Goal: Check status: Check status

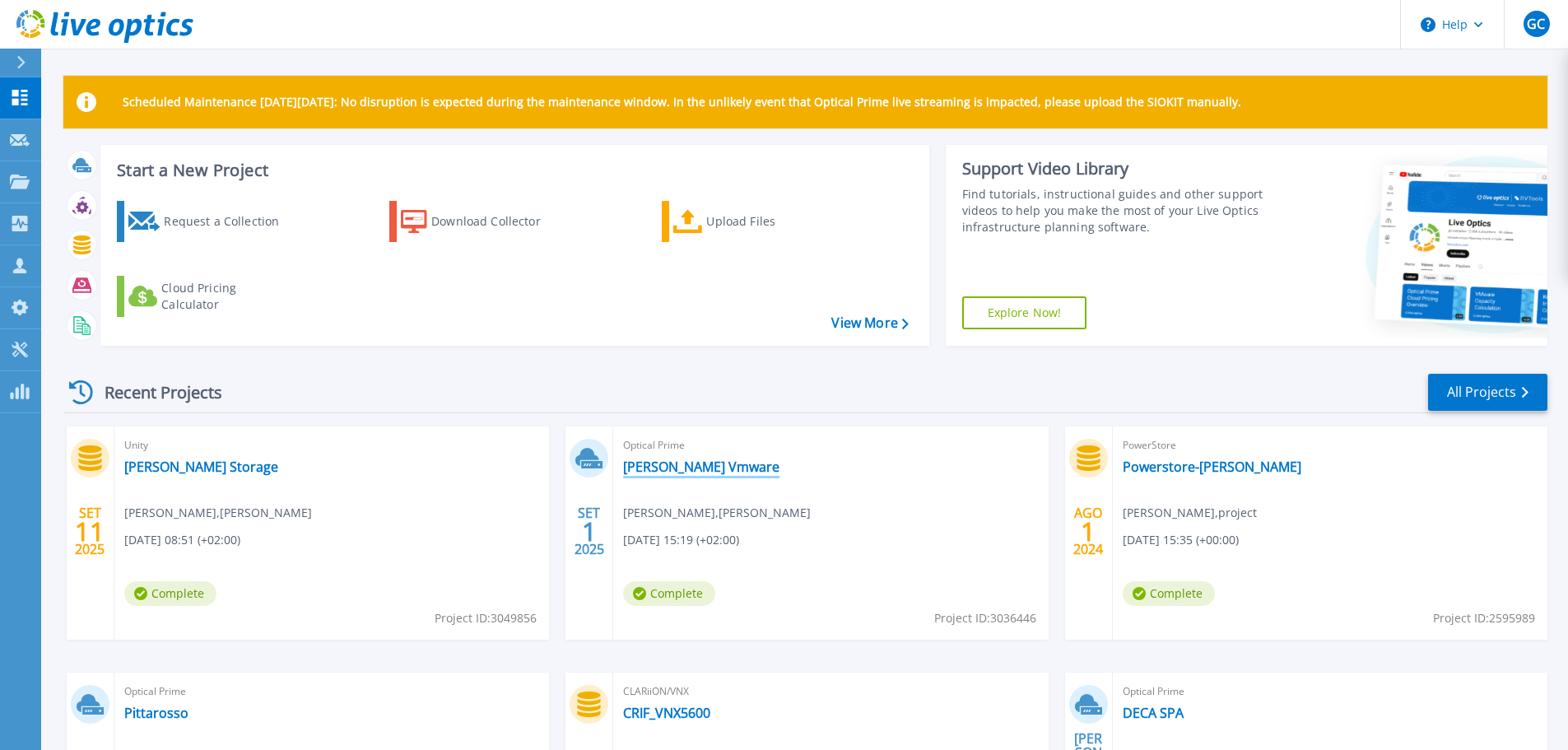
click at [653, 469] on link "[PERSON_NAME] Vmware" at bounding box center [701, 465] width 156 height 16
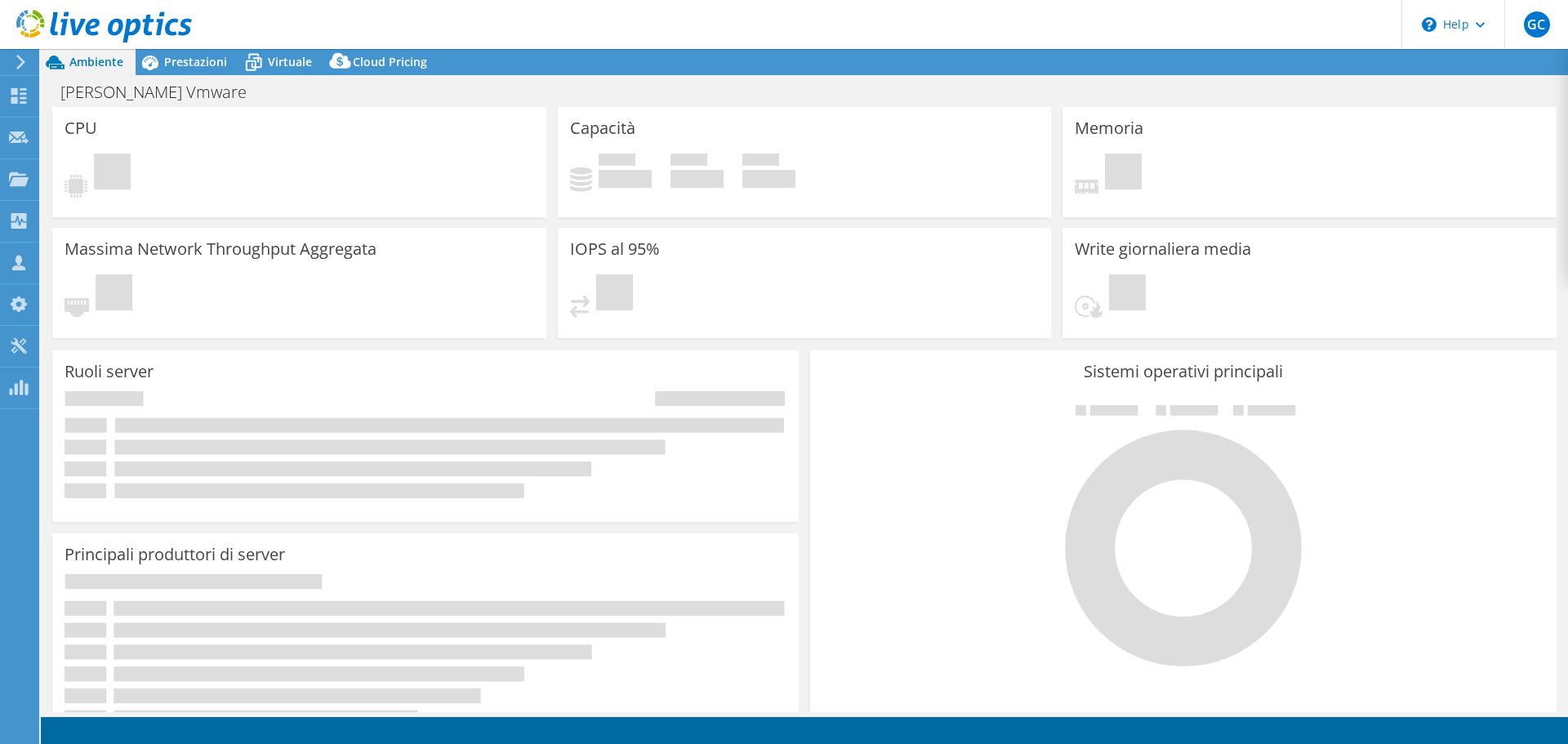
select select "USD"
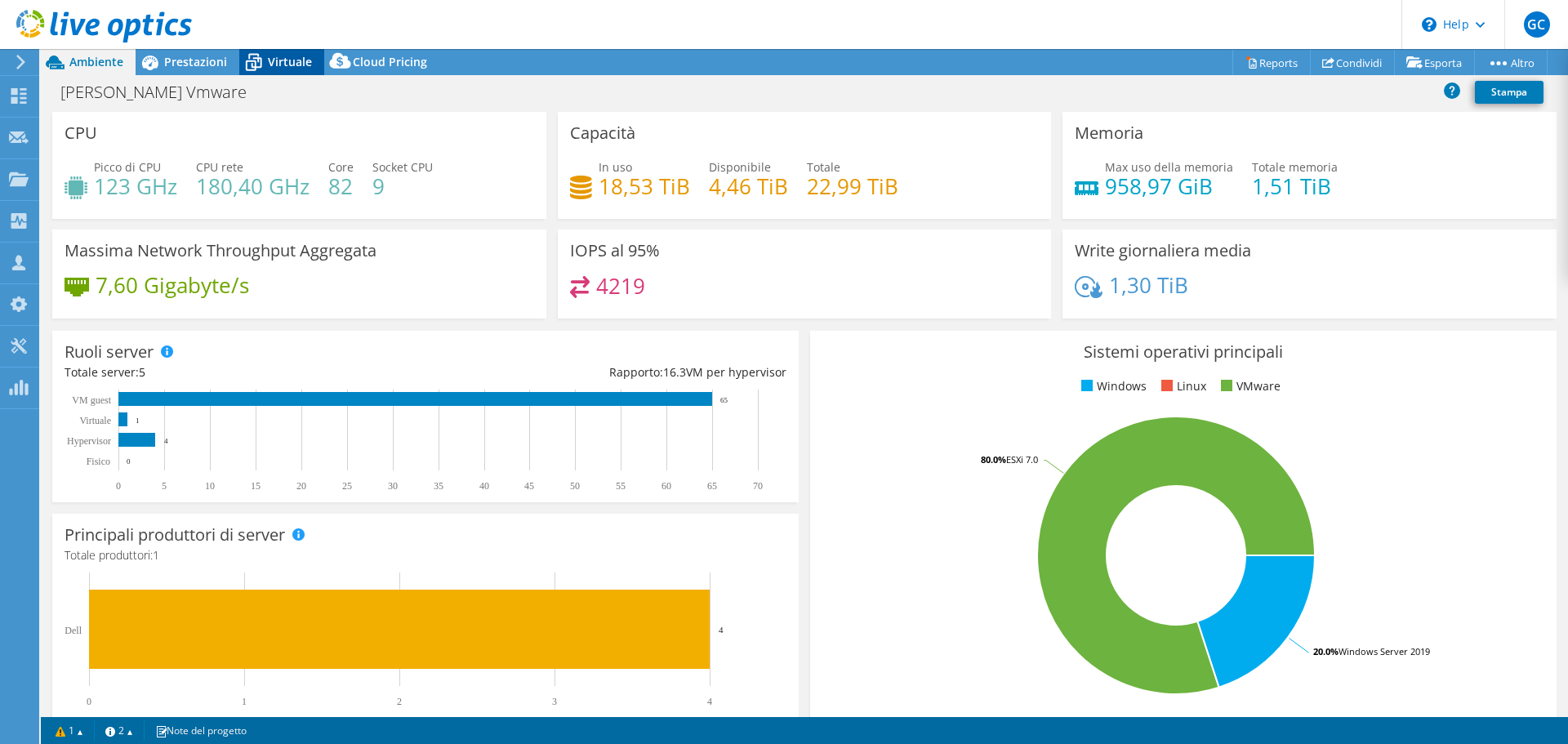
click at [280, 60] on span "Virtuale" at bounding box center [289, 62] width 44 height 16
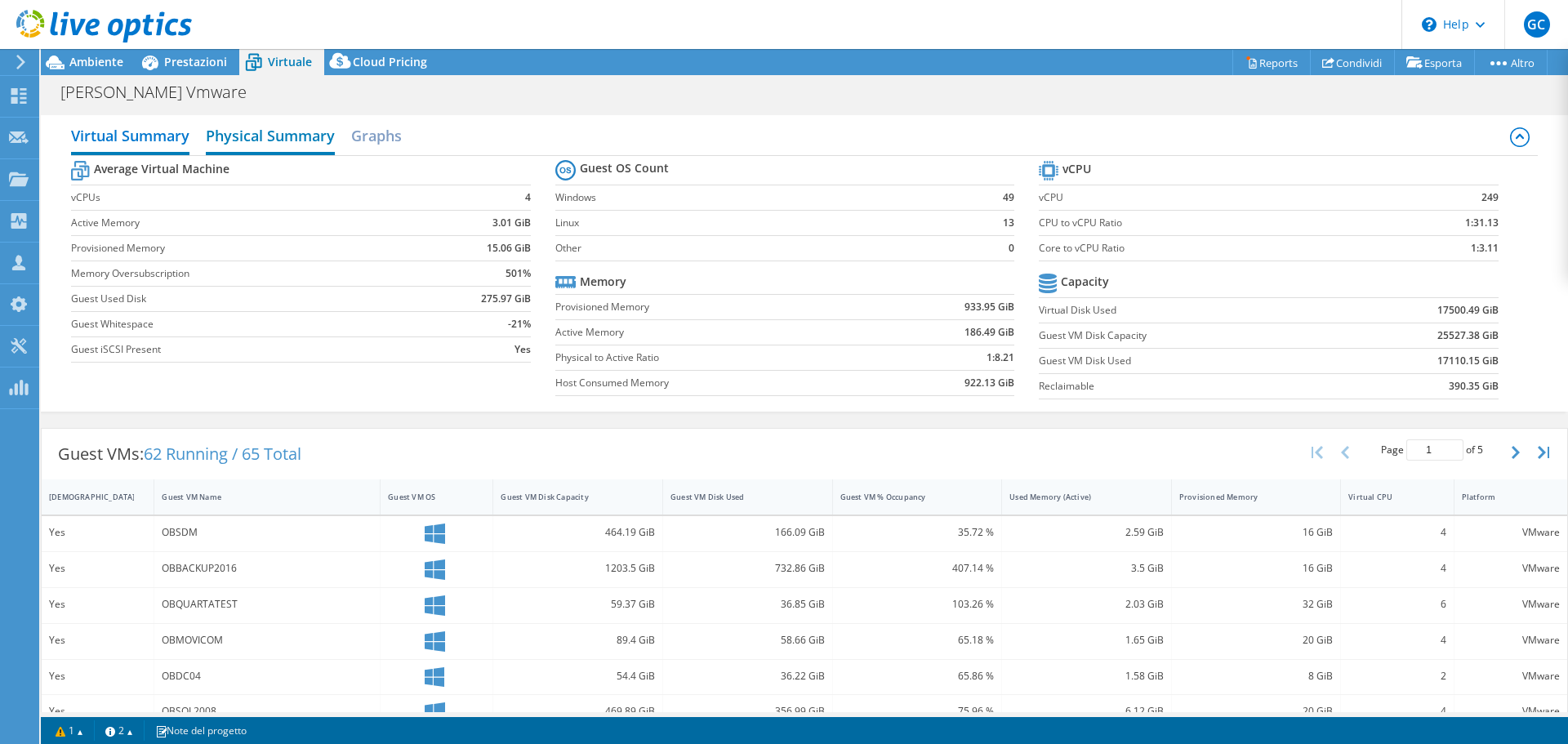
click at [277, 134] on h2 "Physical Summary" at bounding box center [270, 137] width 129 height 36
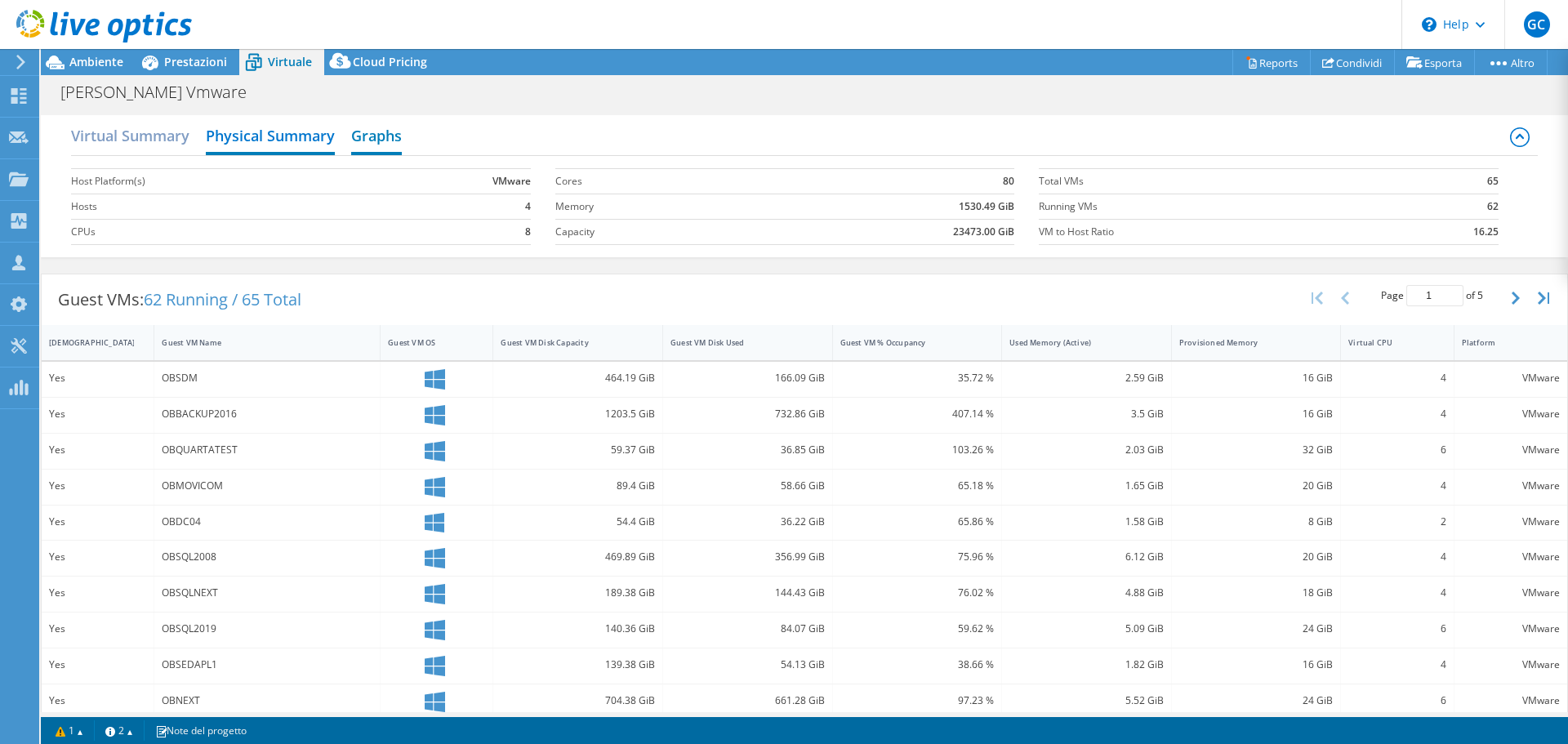
click at [396, 136] on h2 "Graphs" at bounding box center [377, 137] width 50 height 36
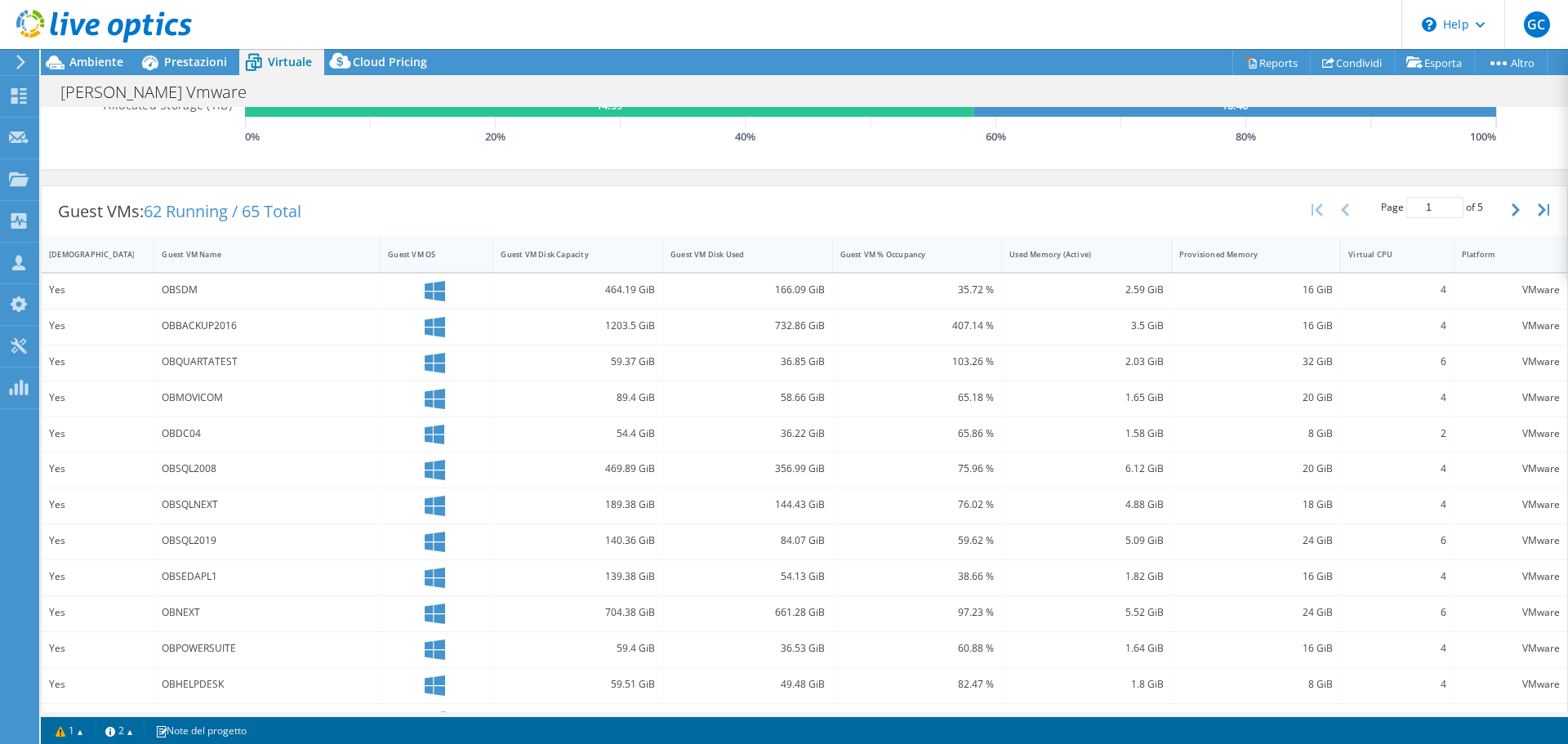
scroll to position [477, 0]
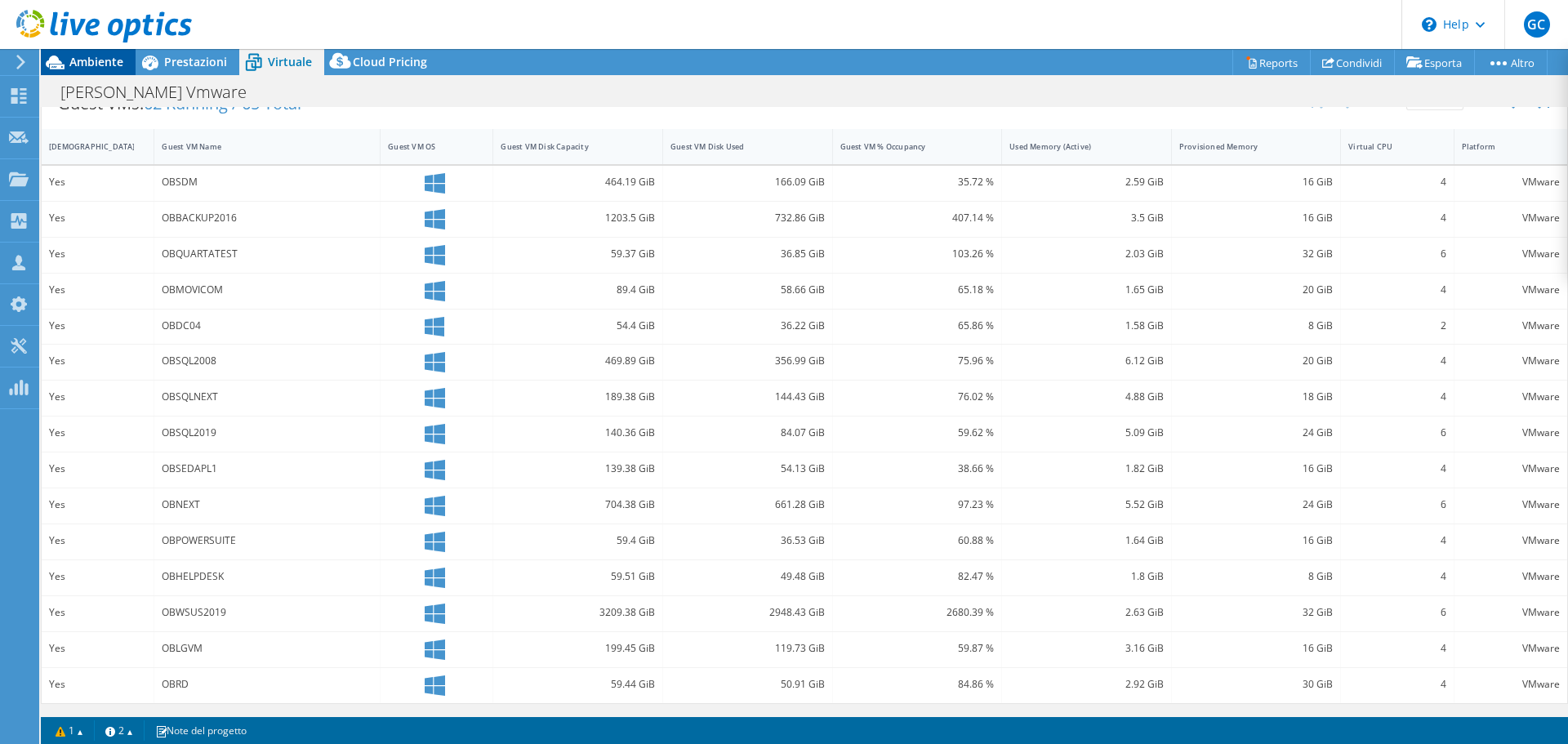
click at [87, 68] on span "Ambiente" at bounding box center [96, 62] width 54 height 16
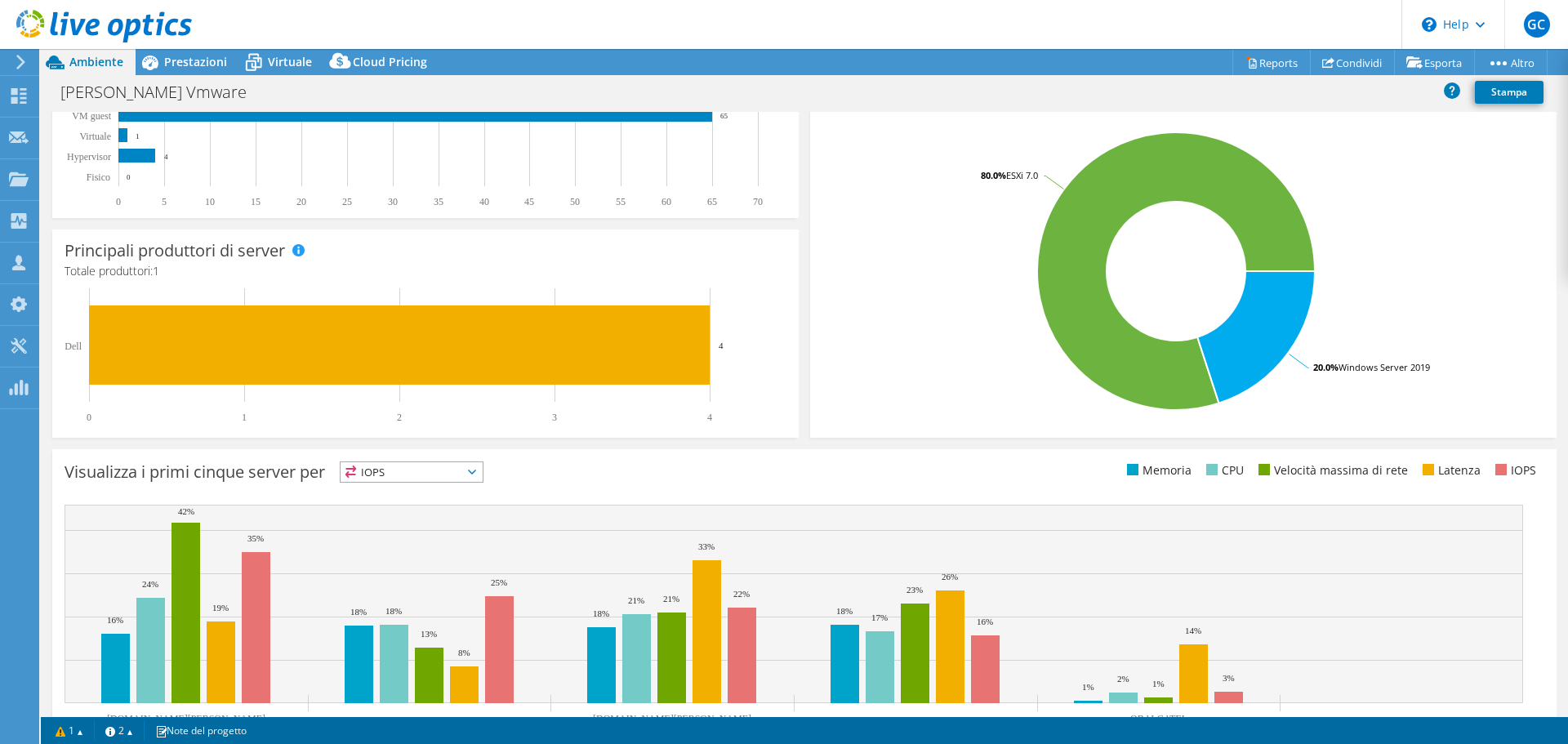
scroll to position [346, 0]
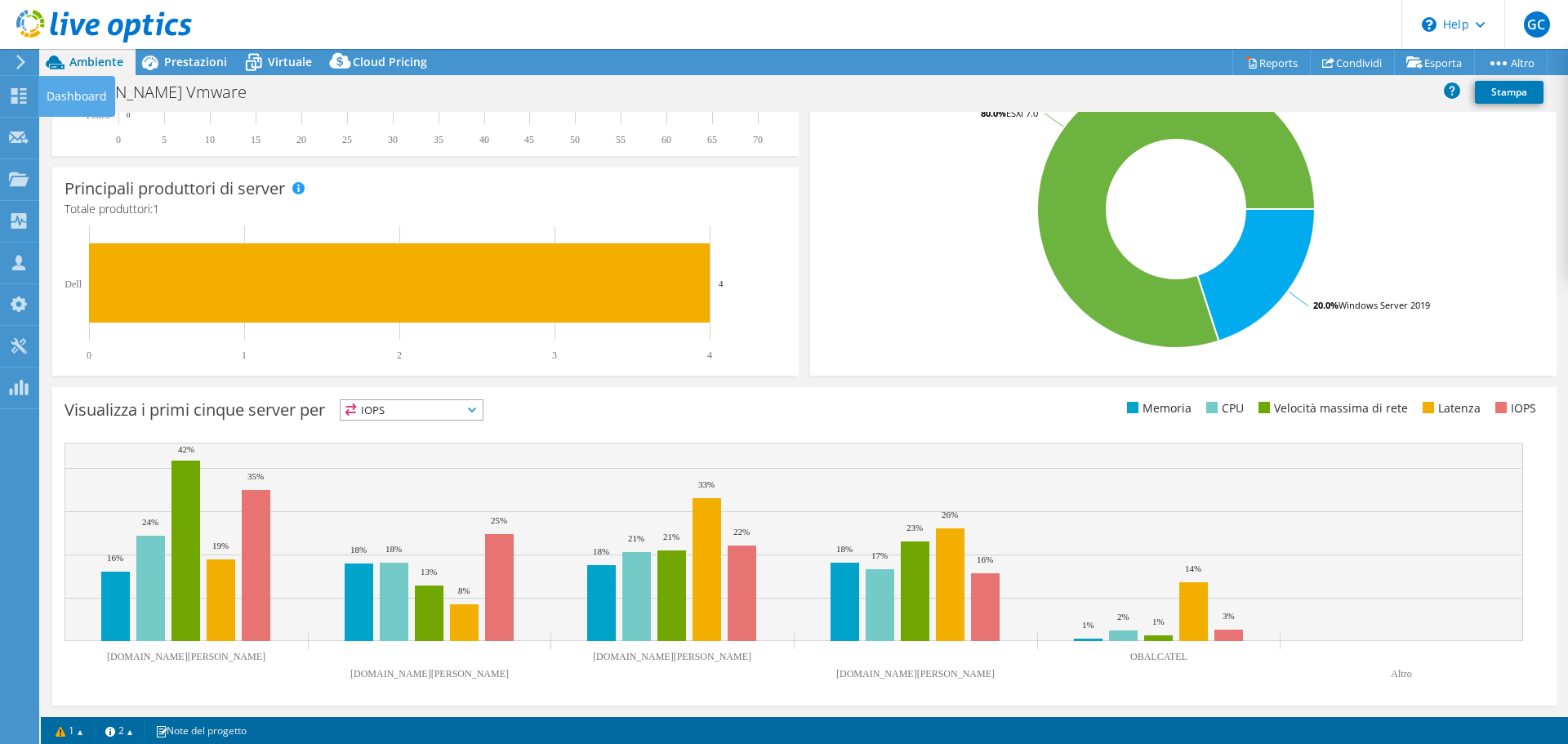
drag, startPoint x: 29, startPoint y: 95, endPoint x: 50, endPoint y: 95, distance: 21.0
click at [60, 94] on div "Dashboard" at bounding box center [77, 96] width 77 height 41
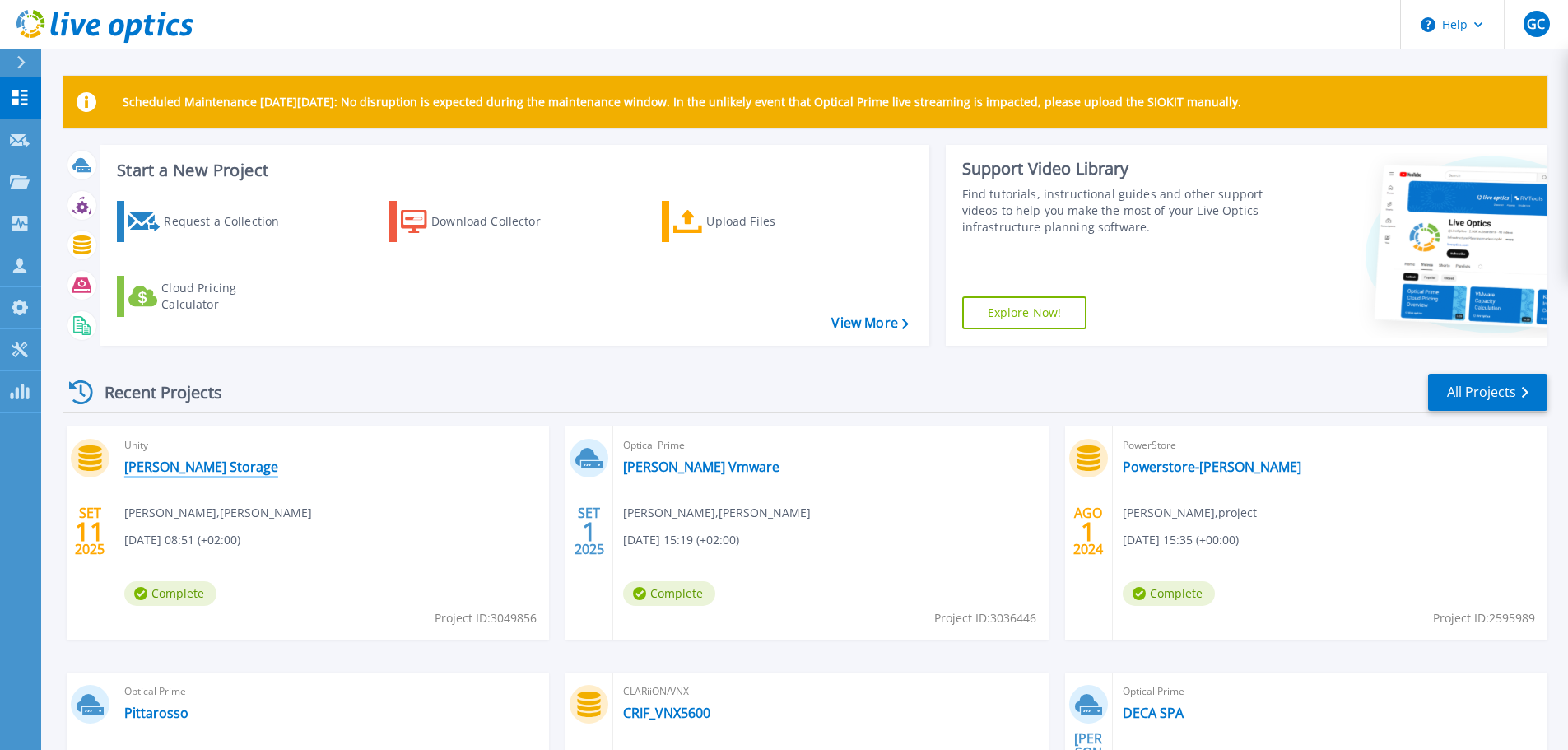
click at [206, 462] on link "[PERSON_NAME] Storage" at bounding box center [201, 465] width 154 height 16
